Goal: Transaction & Acquisition: Subscribe to service/newsletter

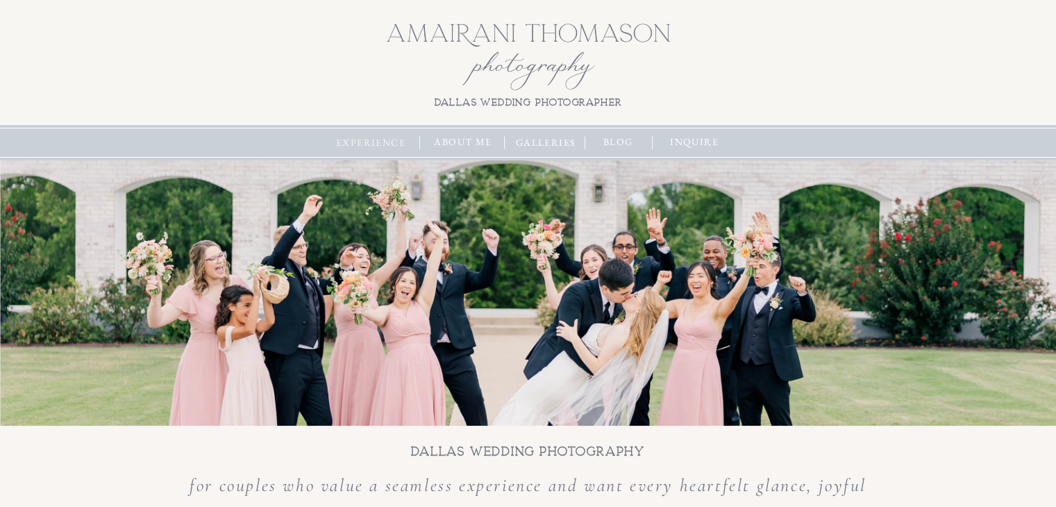
click at [380, 141] on nav "experience" at bounding box center [371, 142] width 76 height 15
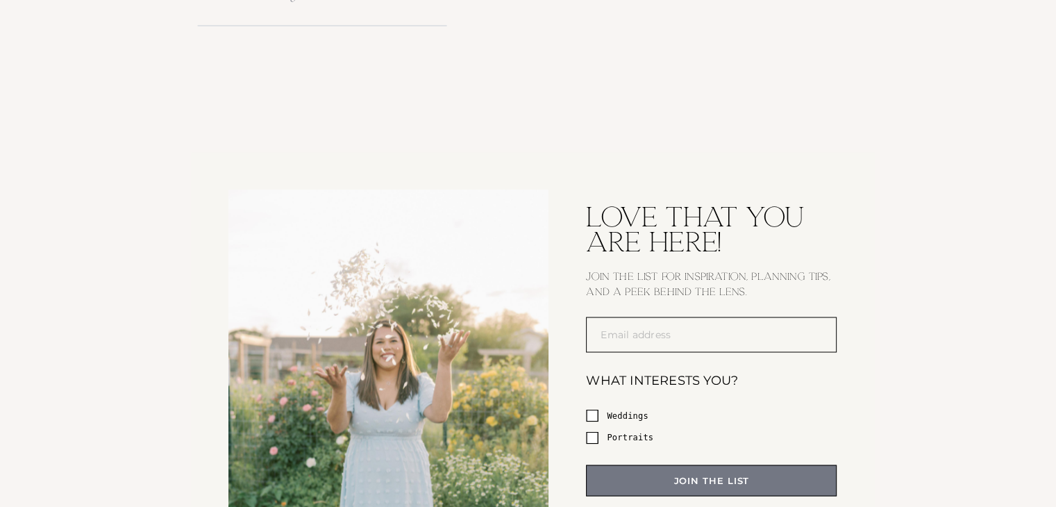
scroll to position [2499, 0]
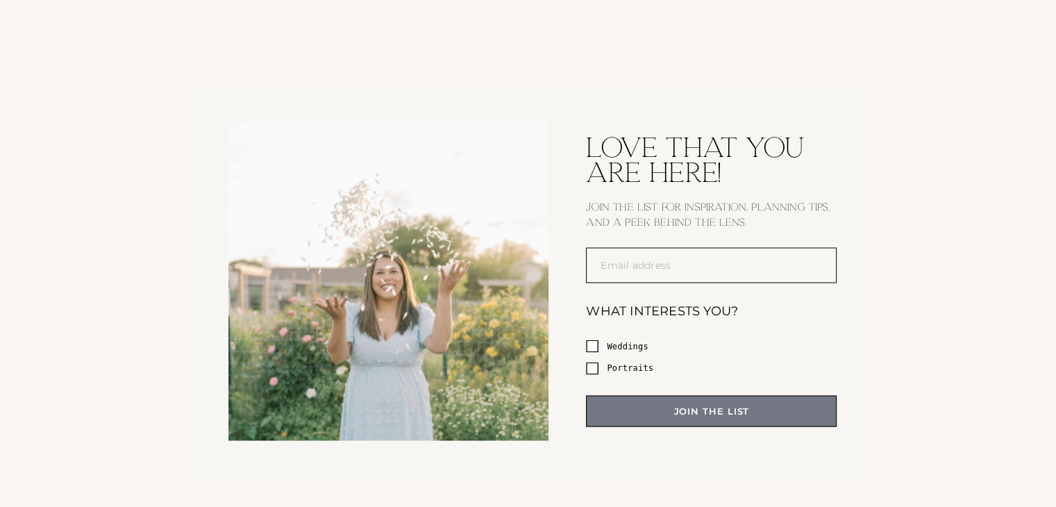
click at [638, 265] on span "Email addr" at bounding box center [628, 264] width 54 height 12
click at [638, 265] on input "Email addr Y ess" at bounding box center [711, 265] width 251 height 36
click at [686, 267] on label "Email addr Y ess" at bounding box center [711, 265] width 251 height 36
click at [686, 267] on input "Email addr Y ess" at bounding box center [711, 265] width 251 height 36
click at [672, 273] on label "Email addr Y ess" at bounding box center [711, 265] width 251 height 36
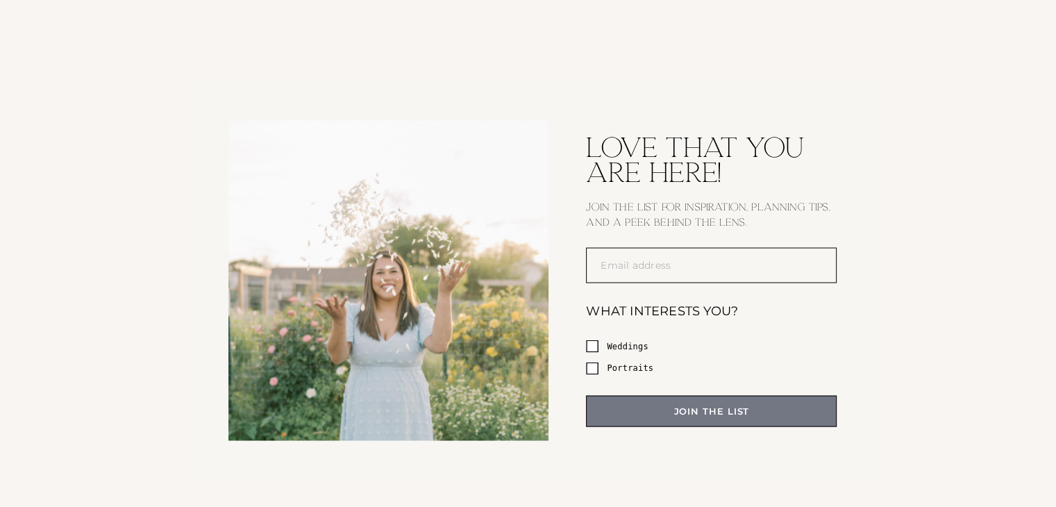
click at [672, 273] on input "Email addr Y ess" at bounding box center [711, 265] width 251 height 36
paste input "**********"
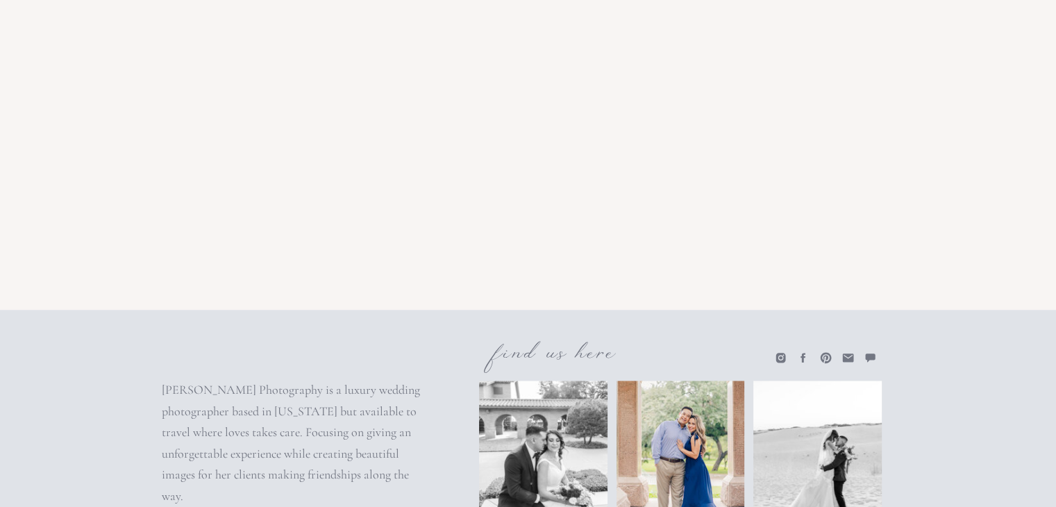
scroll to position [7042, 0]
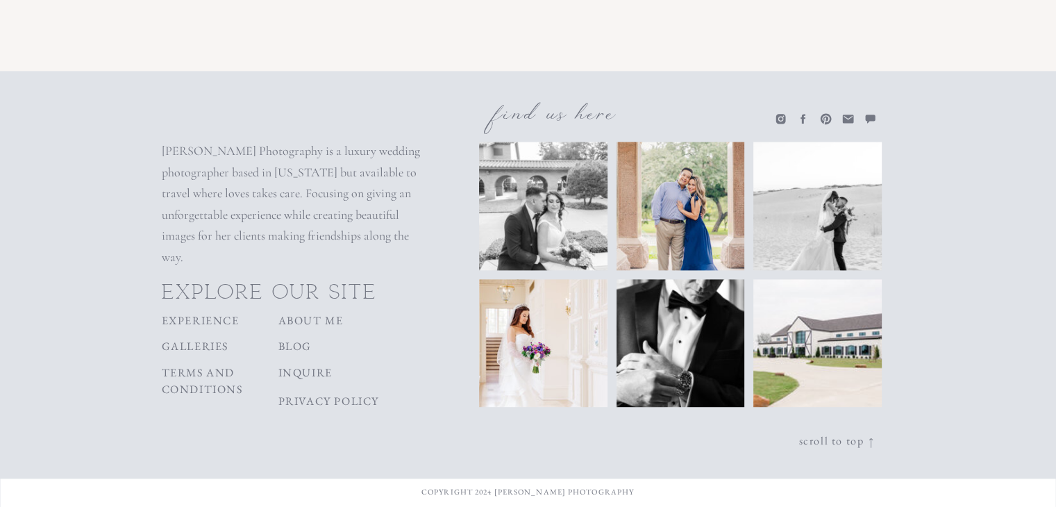
type input "**********"
click at [869, 115] on icon at bounding box center [870, 119] width 10 height 8
click at [845, 117] on icon at bounding box center [847, 119] width 11 height 8
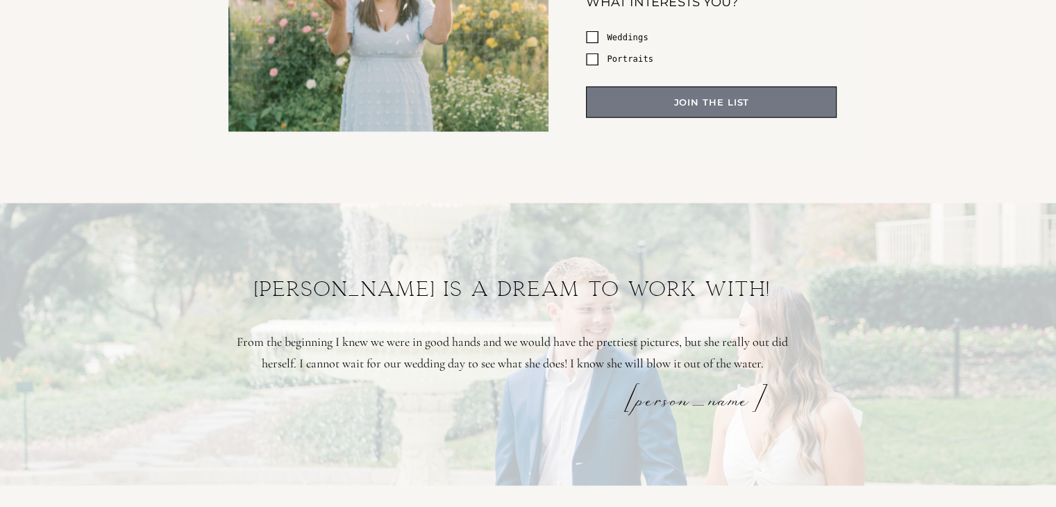
scroll to position [2460, 0]
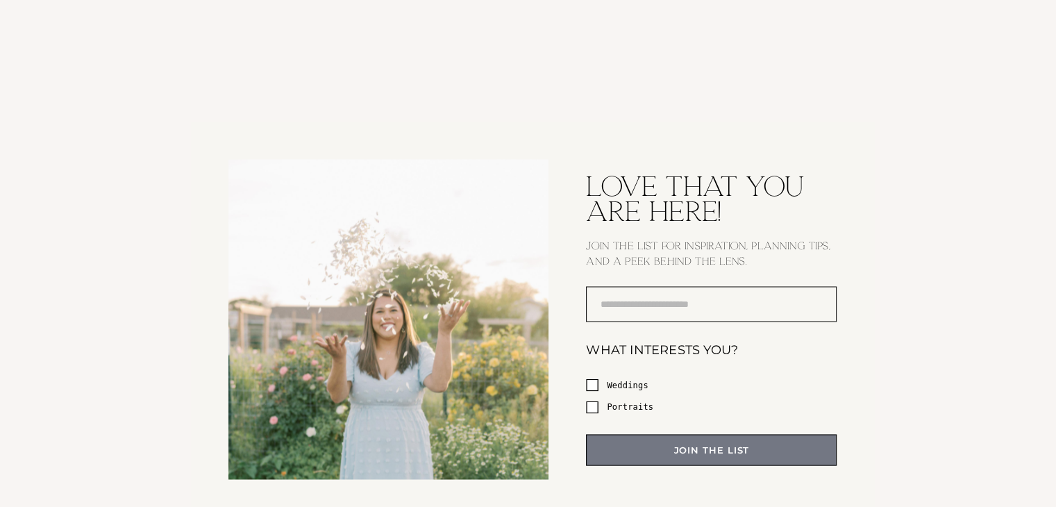
click at [596, 408] on span at bounding box center [592, 407] width 12 height 12
click at [642, 445] on button "join the list" at bounding box center [711, 449] width 251 height 31
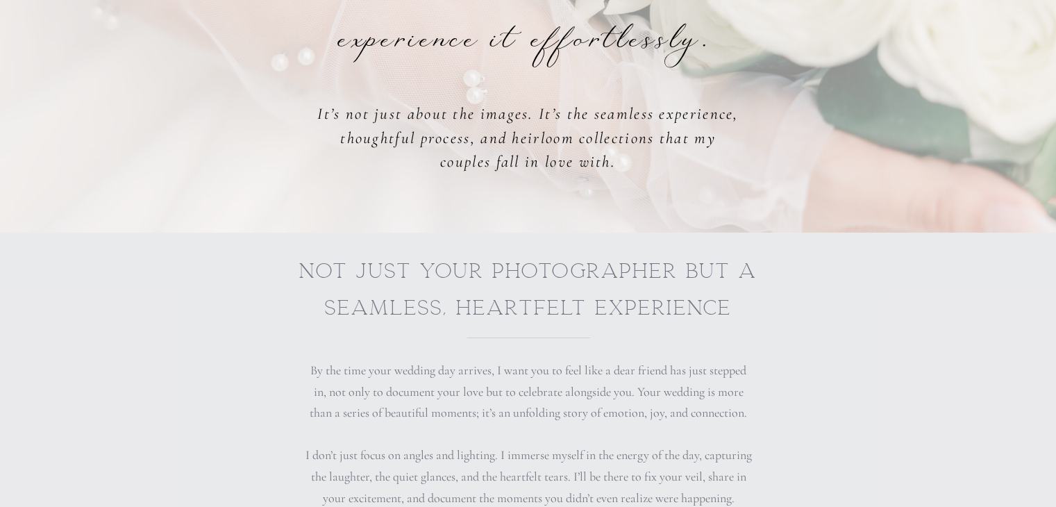
scroll to position [0, 0]
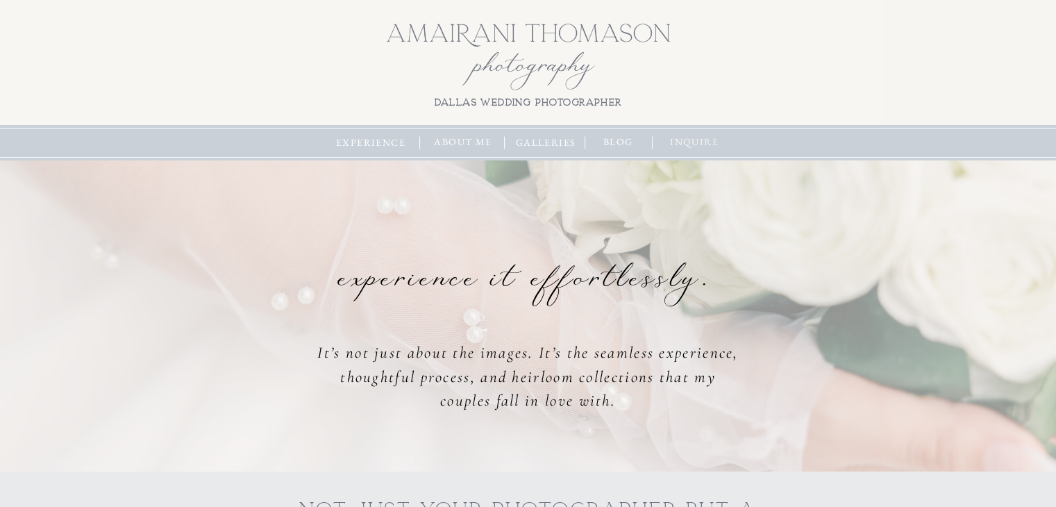
click at [700, 142] on nav "inquire" at bounding box center [694, 142] width 59 height 15
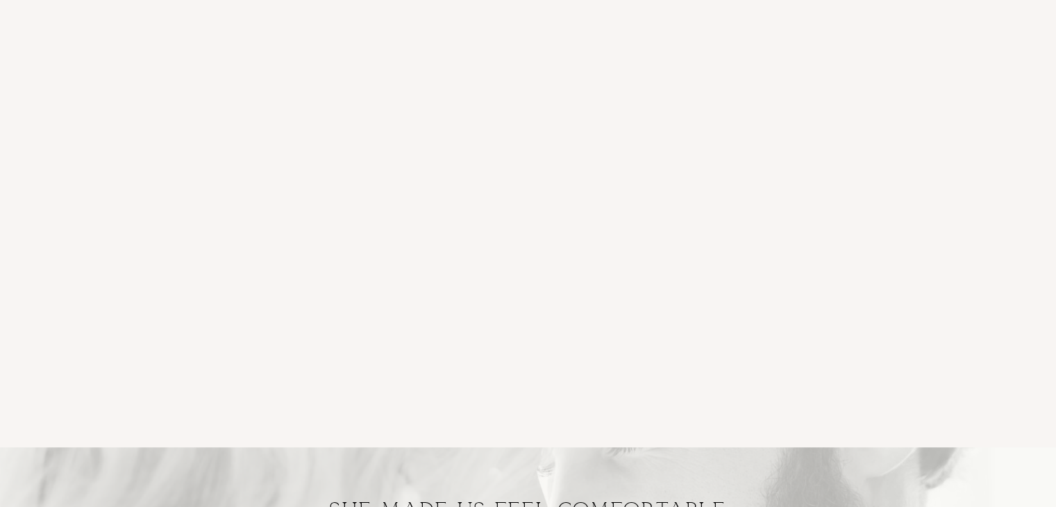
scroll to position [1111, 0]
